Goal: Navigation & Orientation: Go to known website

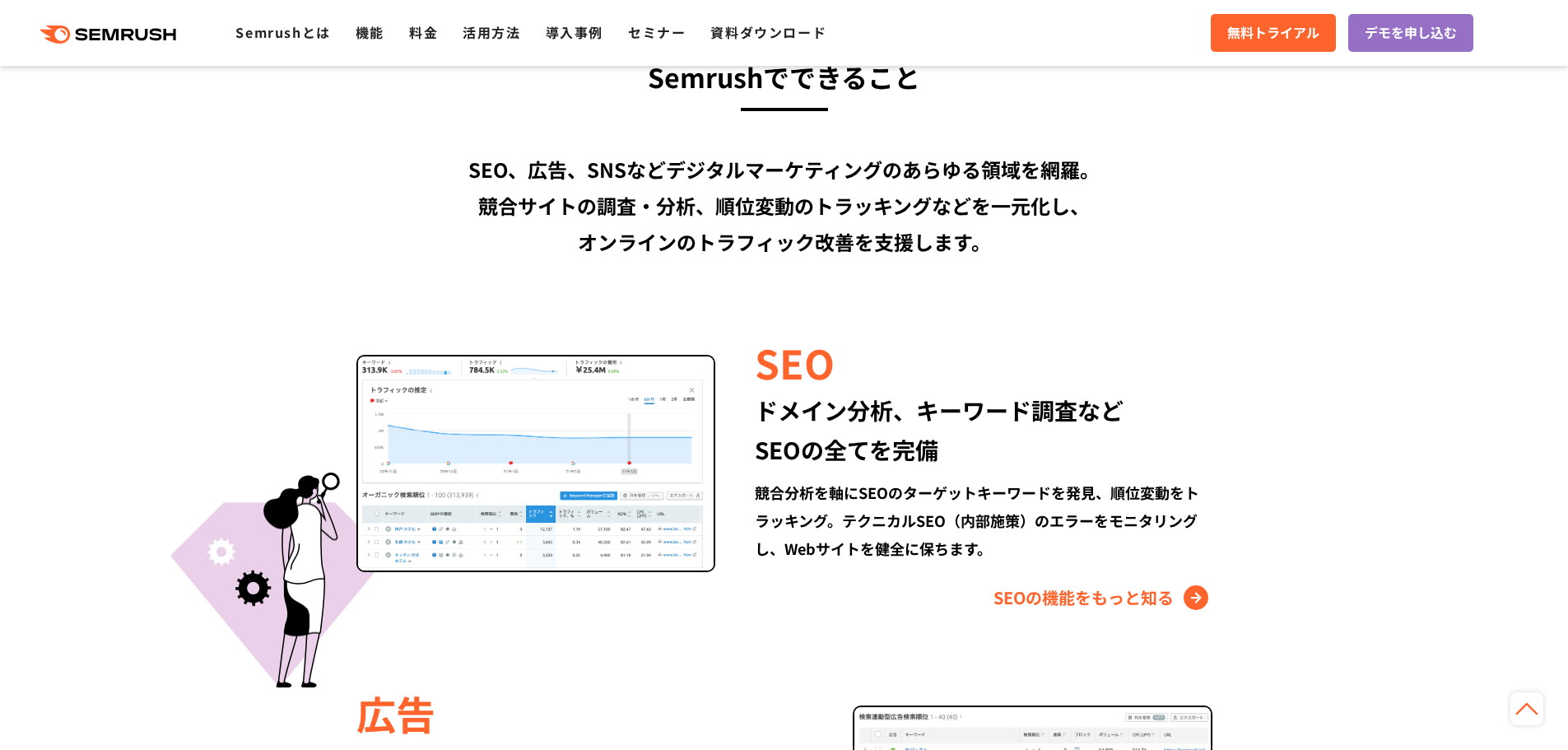
scroll to position [1811, 0]
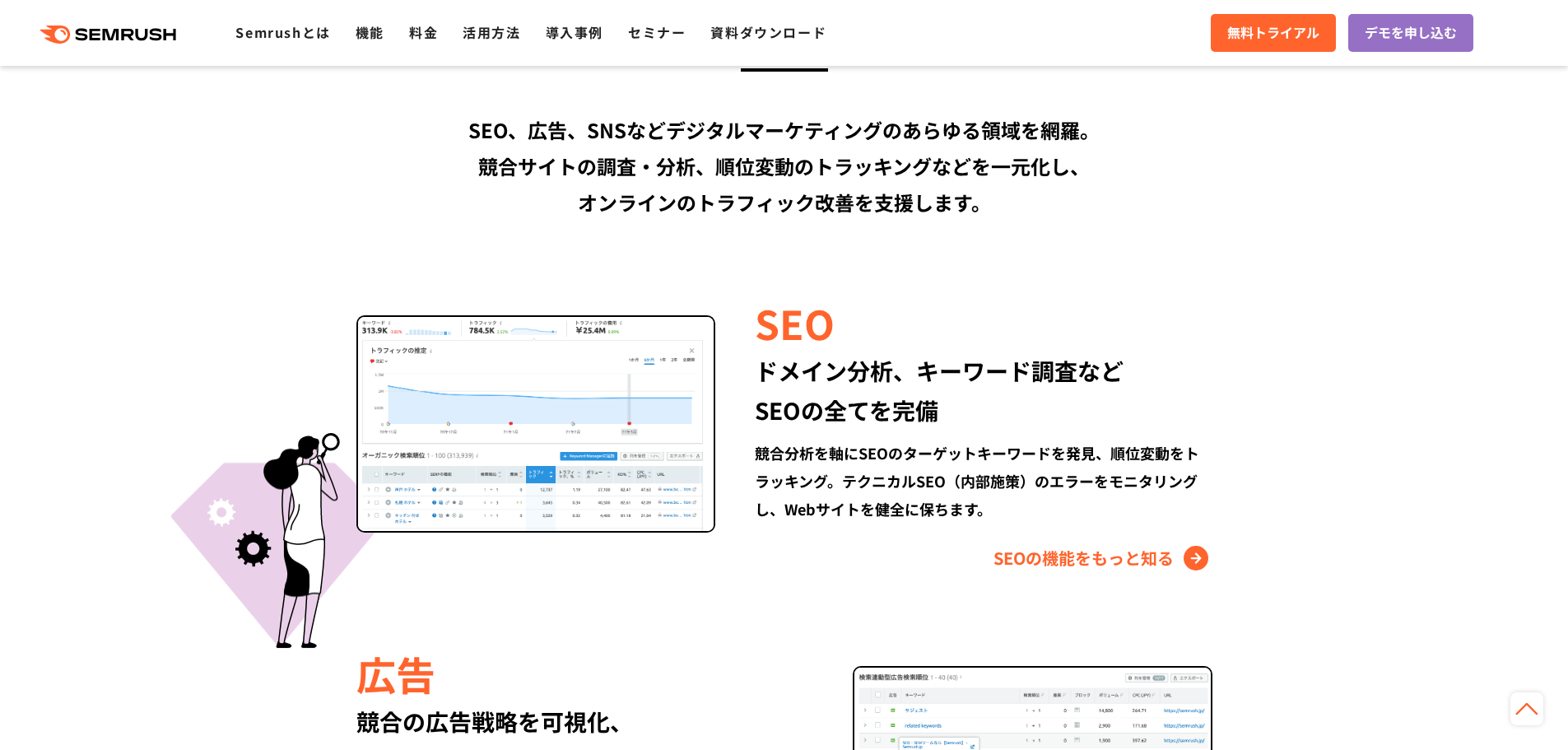
scroll to position [1399, 0]
